Goal: Transaction & Acquisition: Purchase product/service

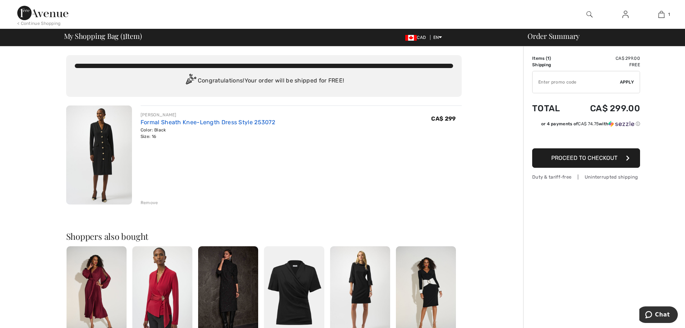
click at [221, 122] on link "Formal Sheath Knee-Length Dress Style 253072" at bounding box center [208, 122] width 135 height 7
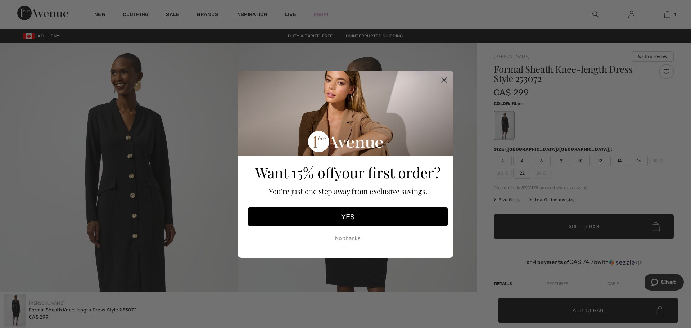
click at [442, 81] on circle "Close dialog" at bounding box center [444, 80] width 12 height 12
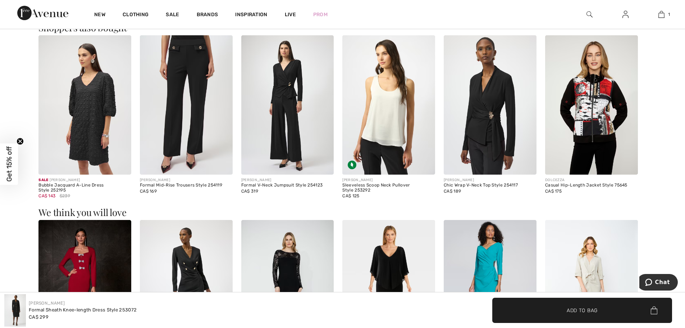
scroll to position [755, 0]
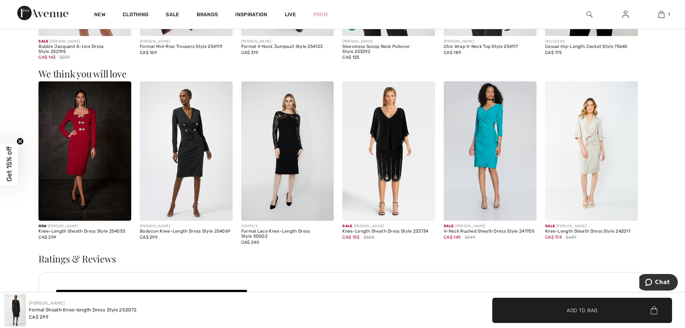
click at [82, 167] on img at bounding box center [84, 150] width 93 height 139
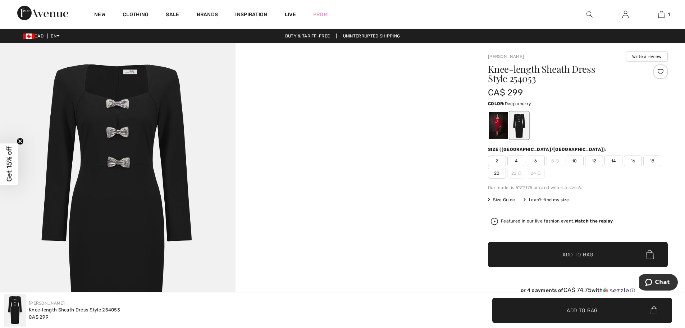
click at [496, 128] on div at bounding box center [498, 125] width 19 height 27
